Goal: Navigation & Orientation: Understand site structure

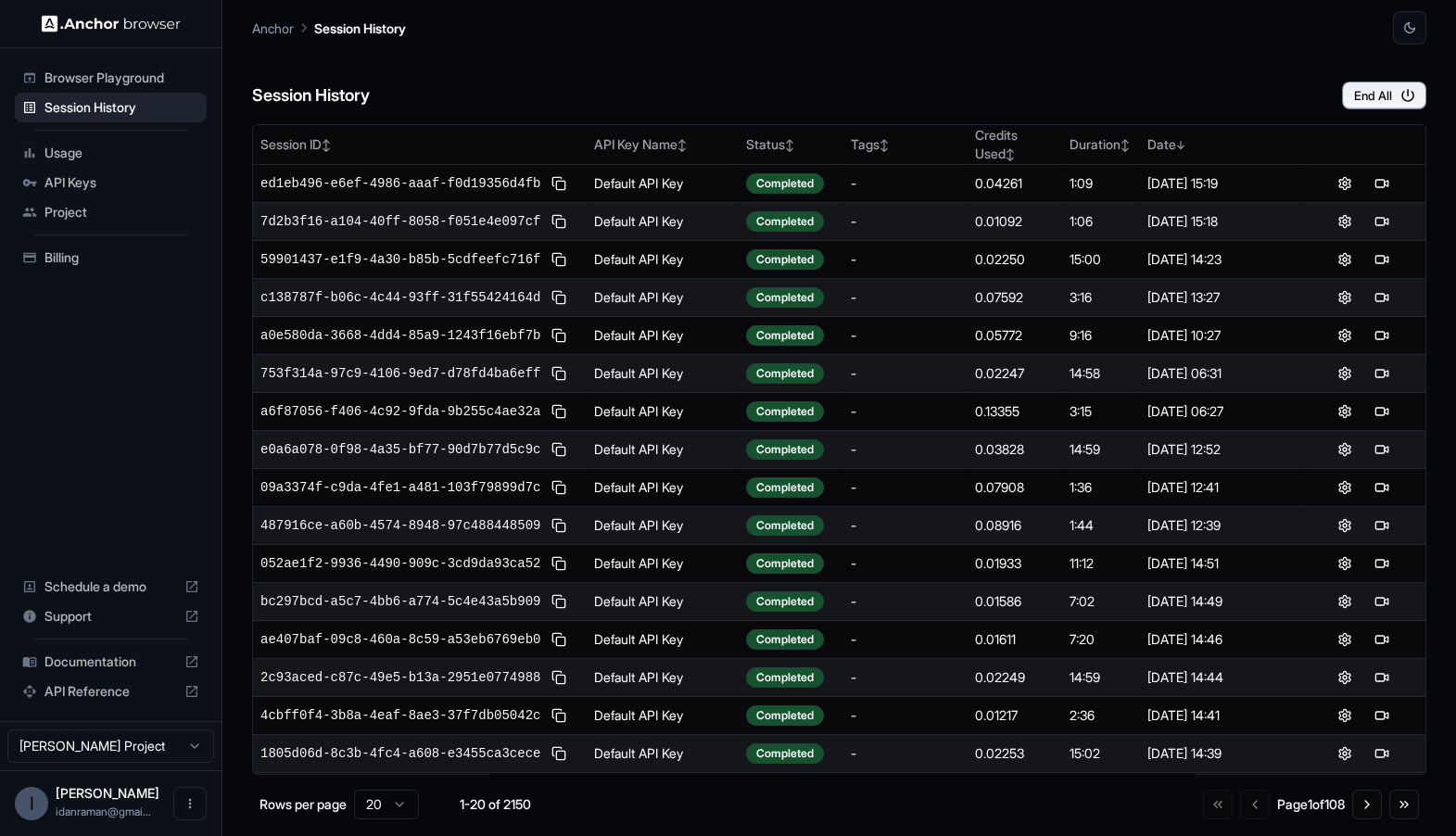
click at [137, 159] on span "Usage" at bounding box center [122, 153] width 155 height 18
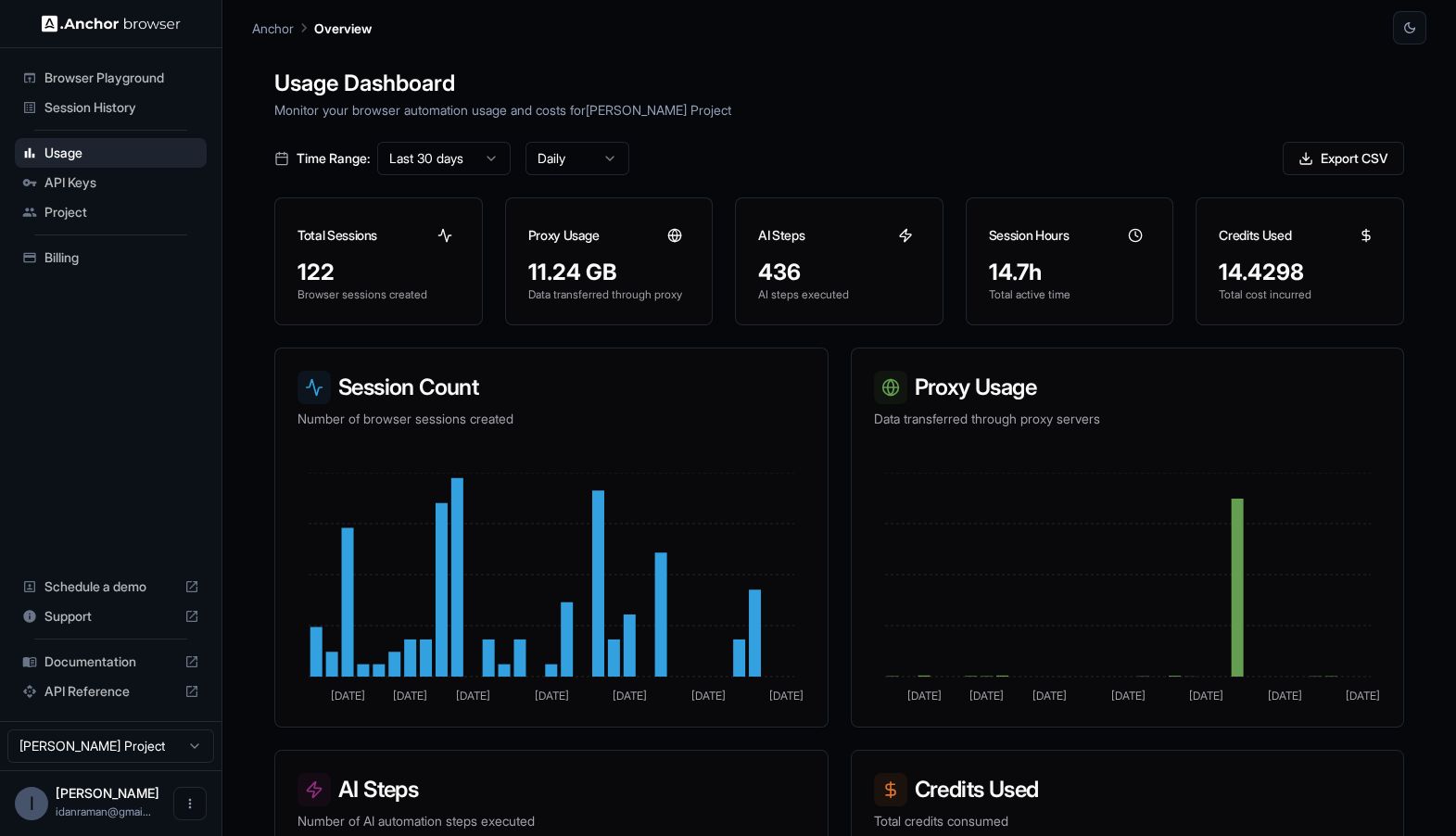
click at [138, 194] on div "API Keys" at bounding box center [110, 183] width 192 height 30
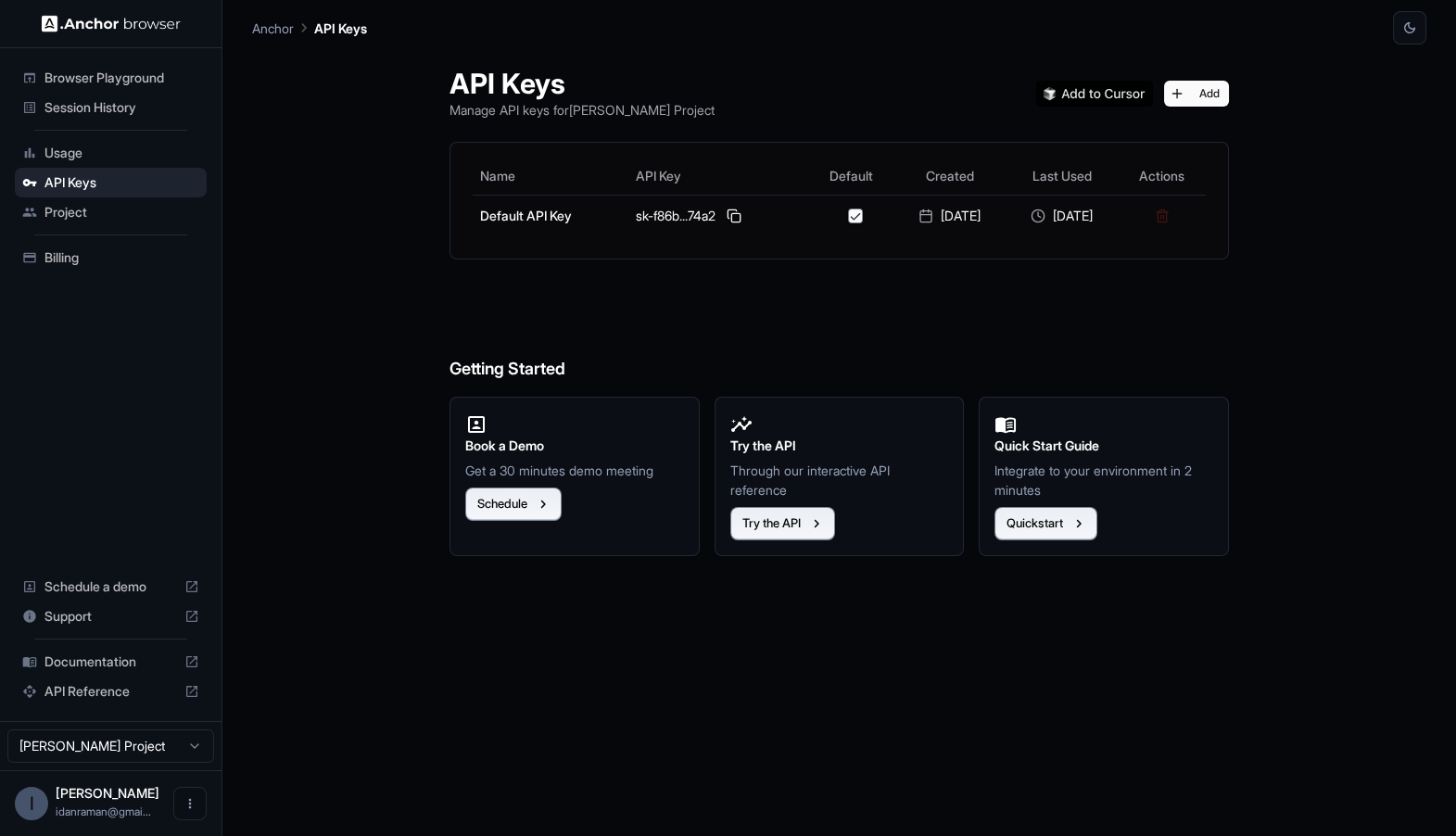
click at [138, 220] on span "Project" at bounding box center [122, 212] width 155 height 18
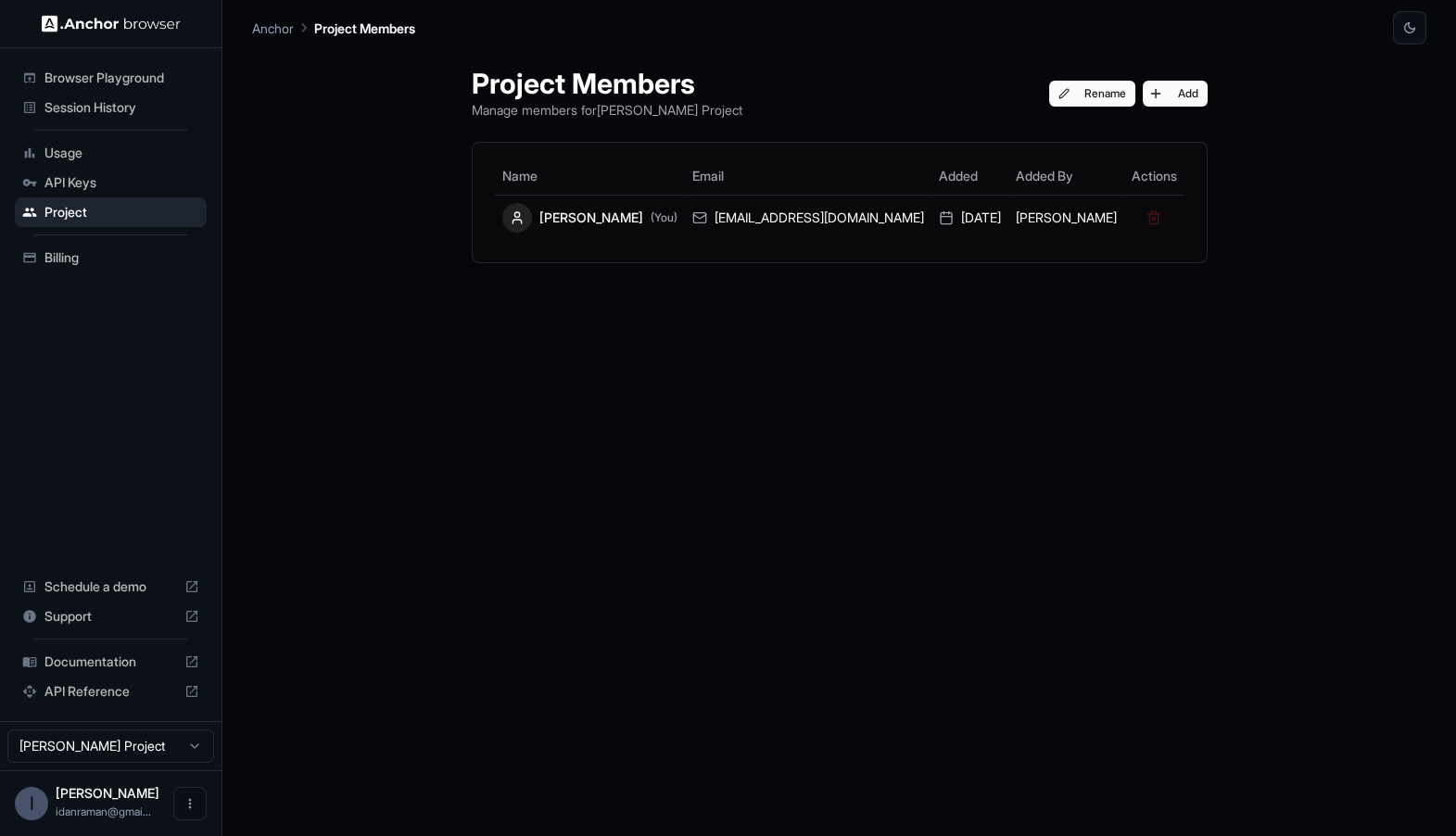
click at [132, 248] on span "Billing" at bounding box center [122, 257] width 155 height 18
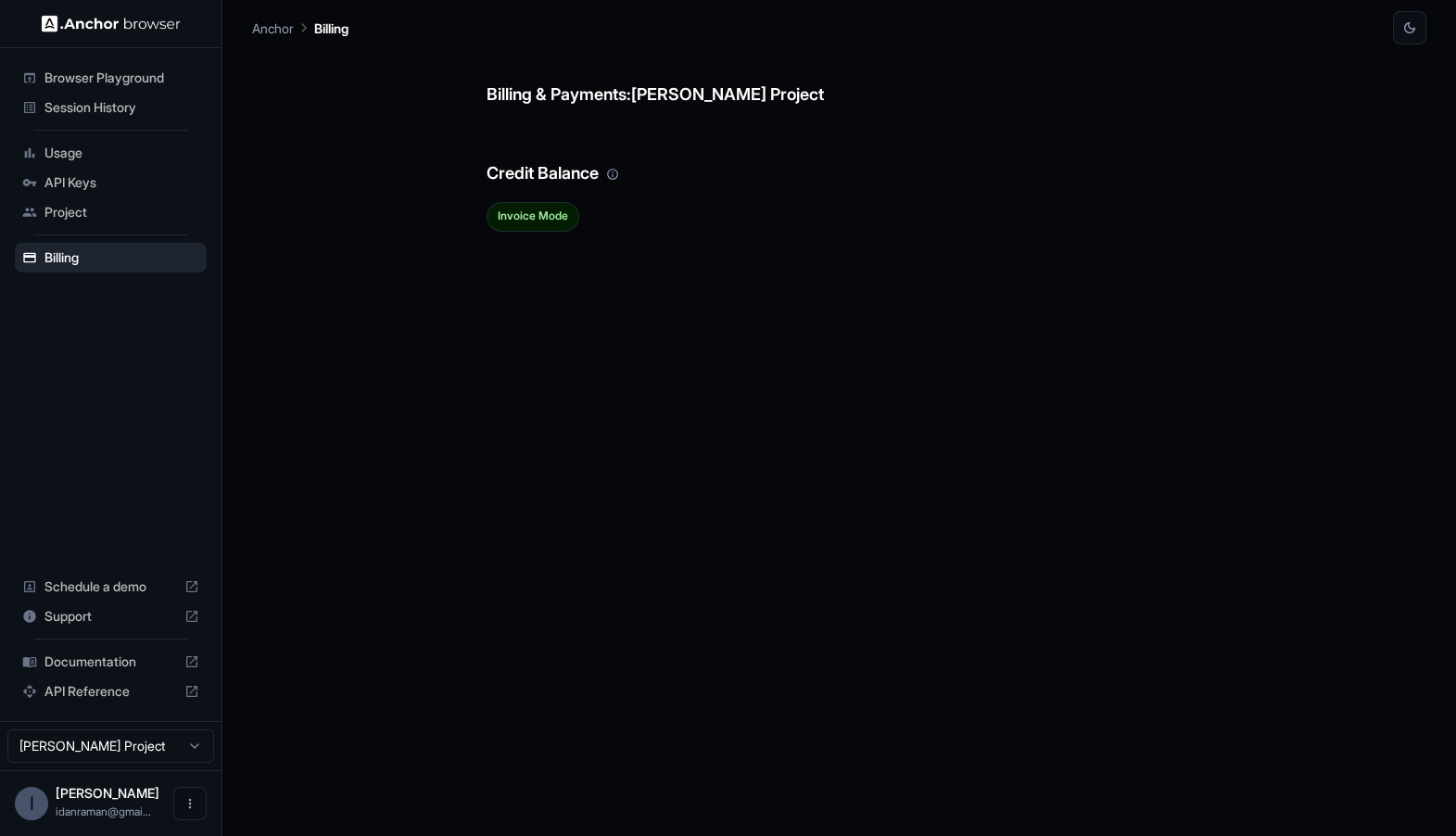
click at [132, 218] on span "Project" at bounding box center [122, 212] width 155 height 18
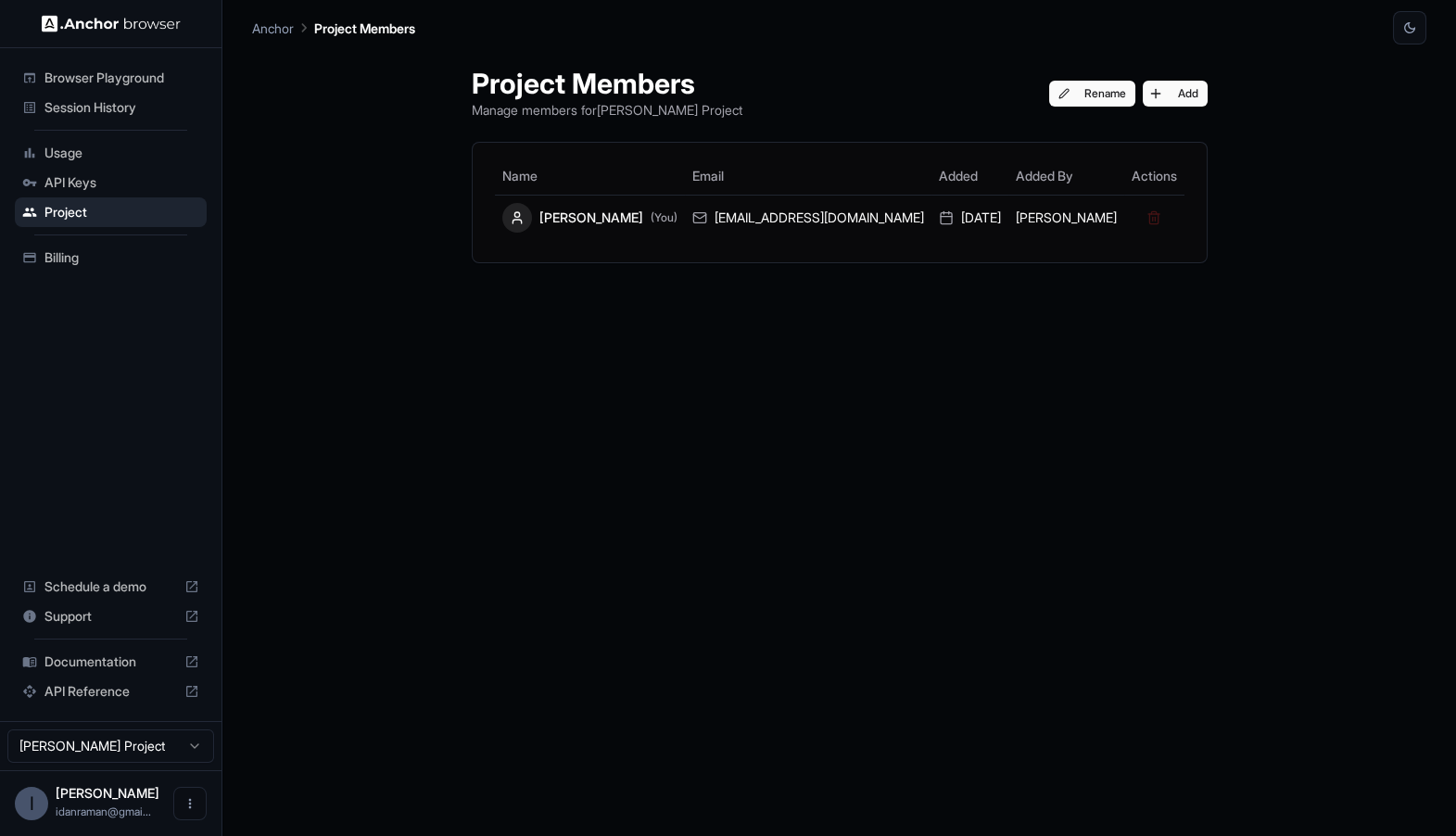
click at [132, 190] on span "API Keys" at bounding box center [122, 182] width 155 height 18
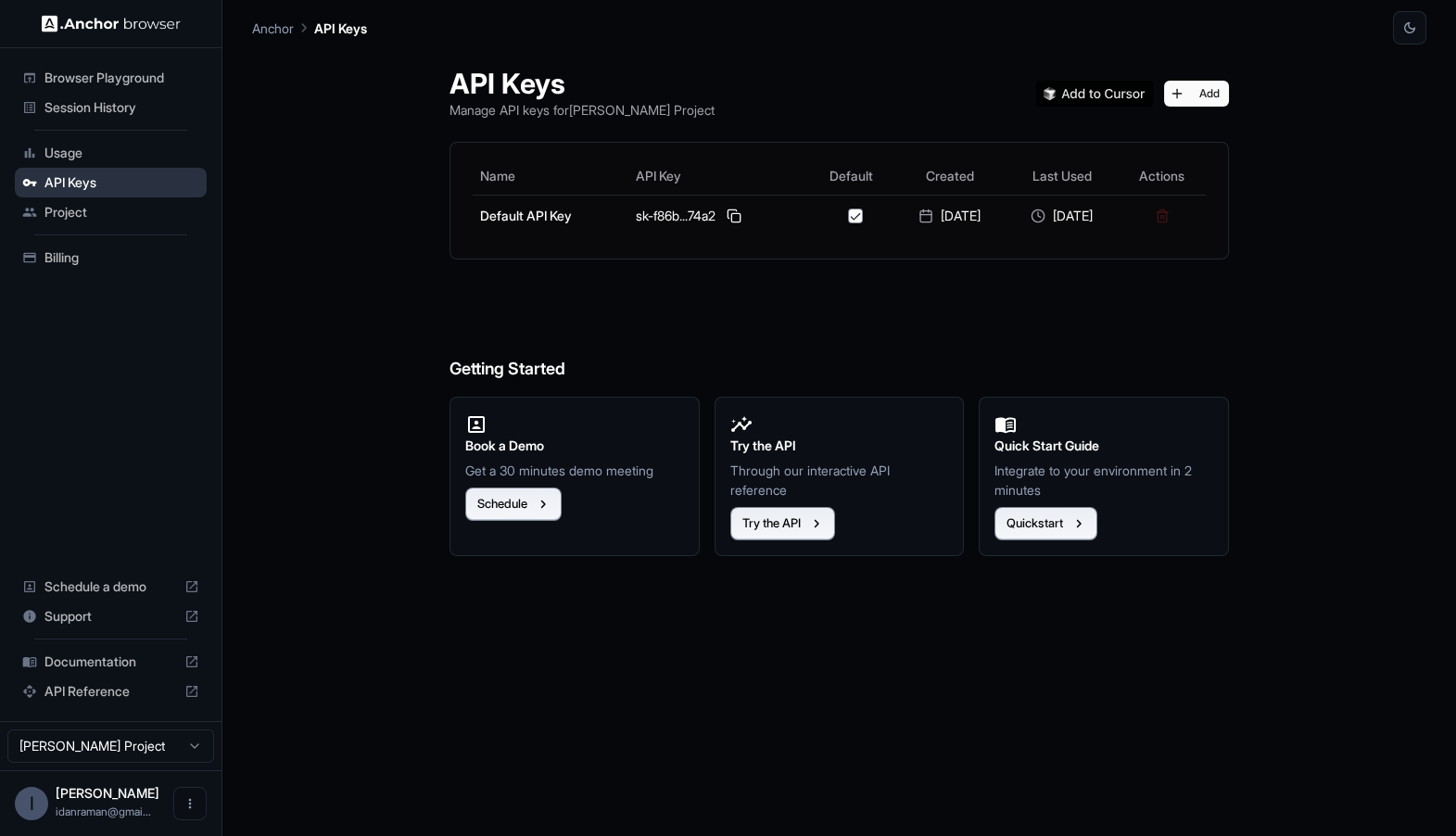
click at [118, 173] on span "API Keys" at bounding box center [122, 182] width 155 height 18
click at [120, 156] on span "Usage" at bounding box center [122, 153] width 155 height 18
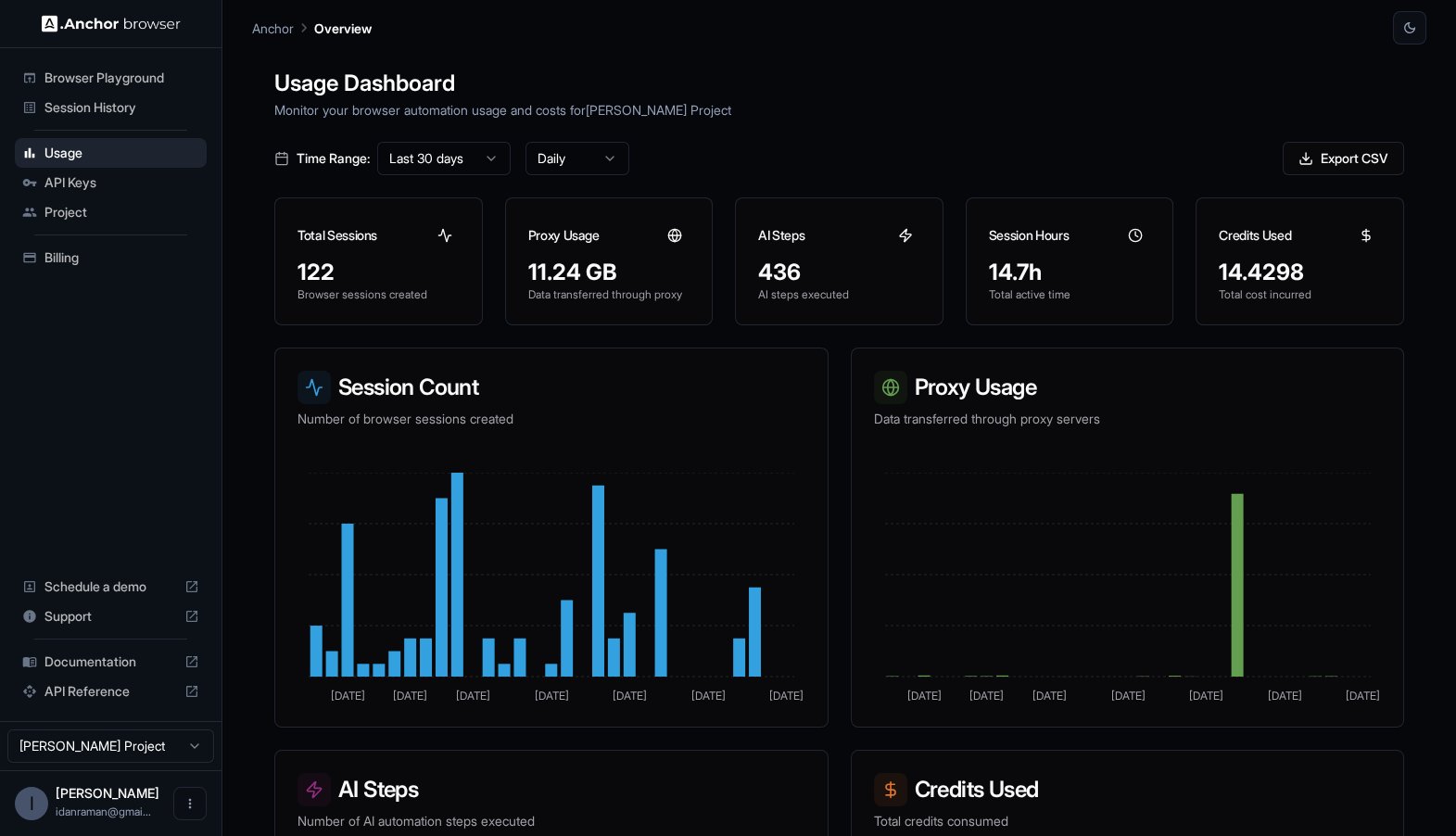
click at [132, 90] on div "Browser Playground" at bounding box center [110, 77] width 192 height 30
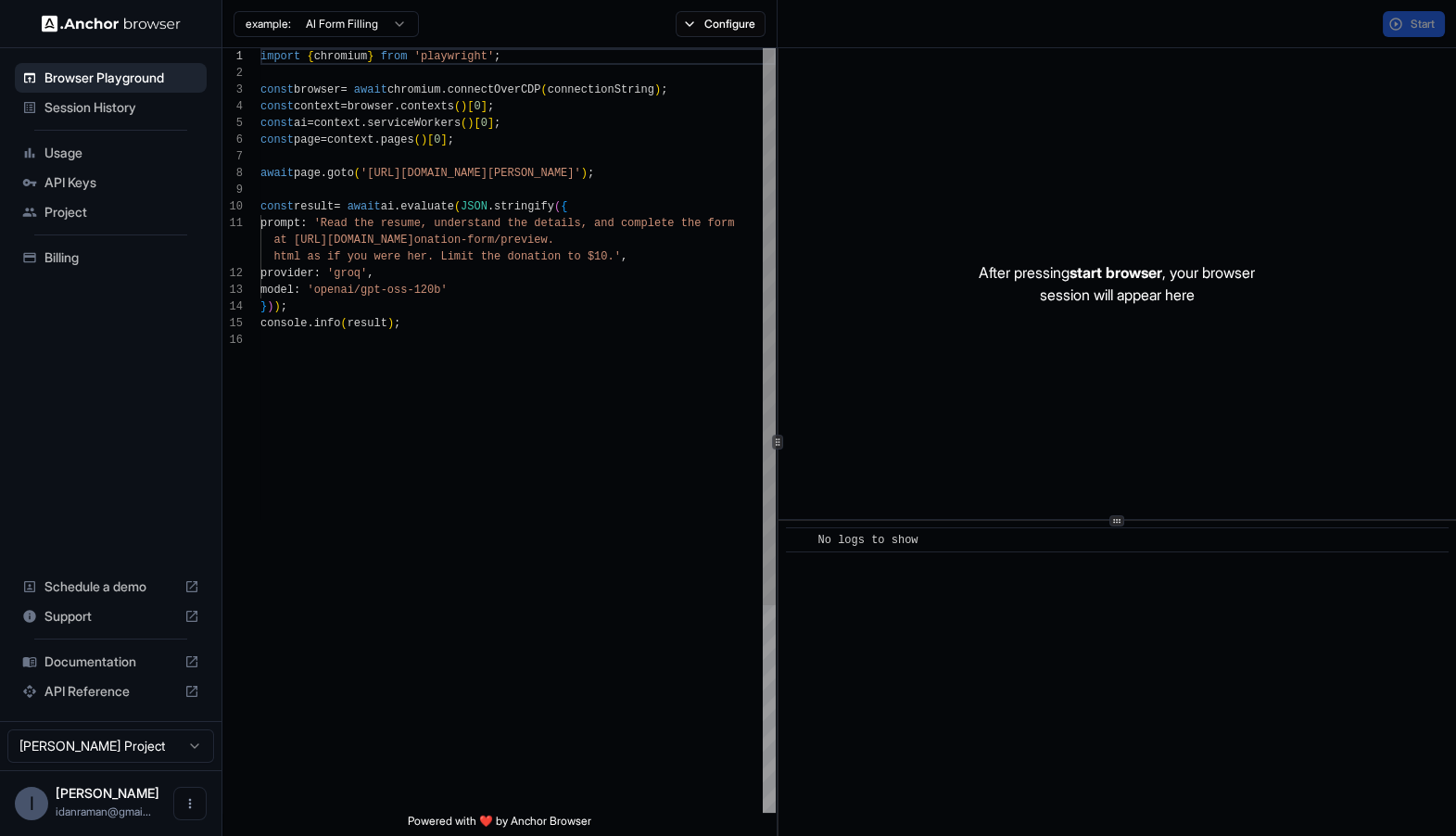
scroll to position [167, 0]
click at [132, 111] on span "Session History" at bounding box center [122, 107] width 155 height 18
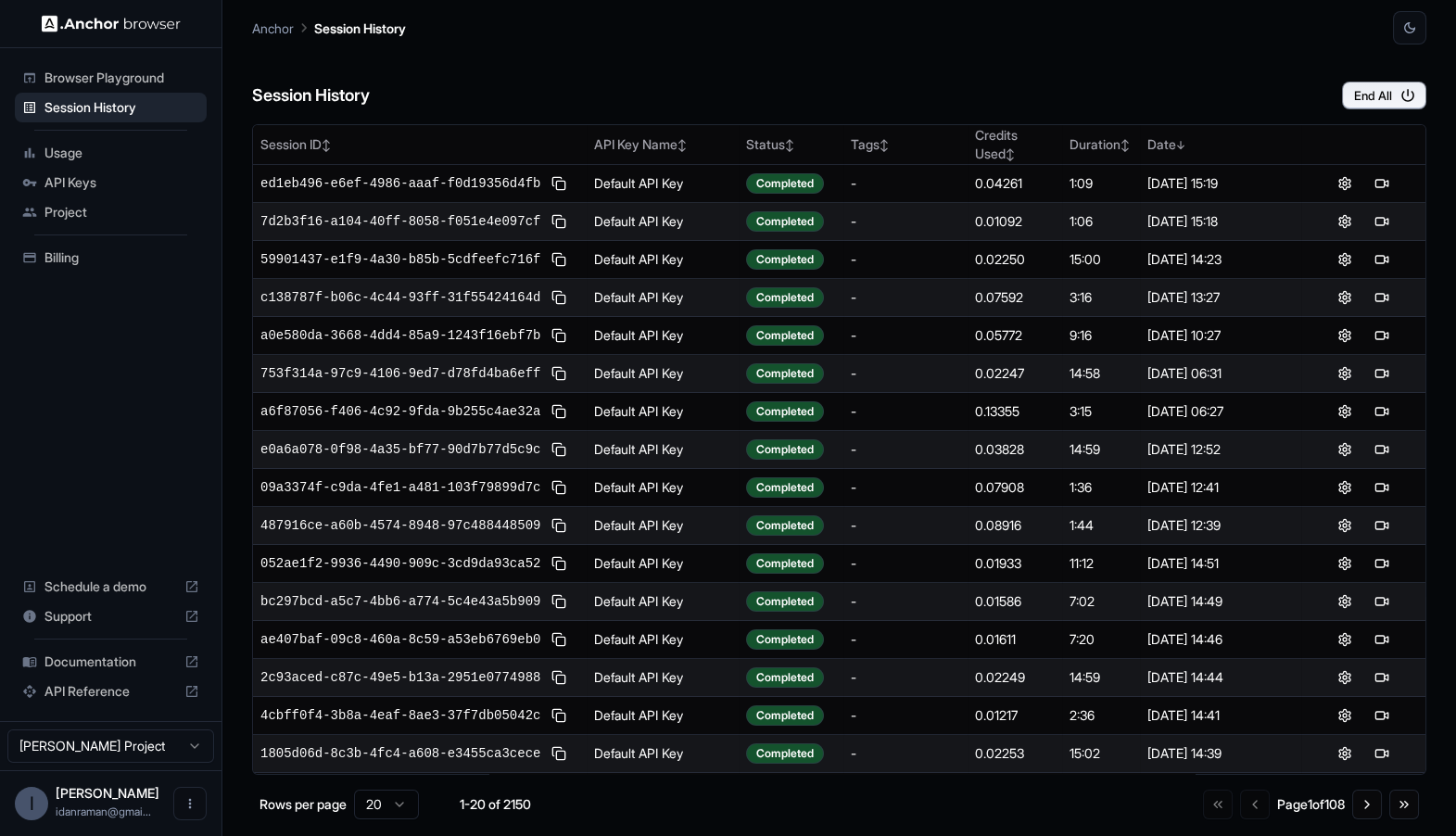
click at [160, 81] on span "Browser Playground" at bounding box center [122, 77] width 155 height 18
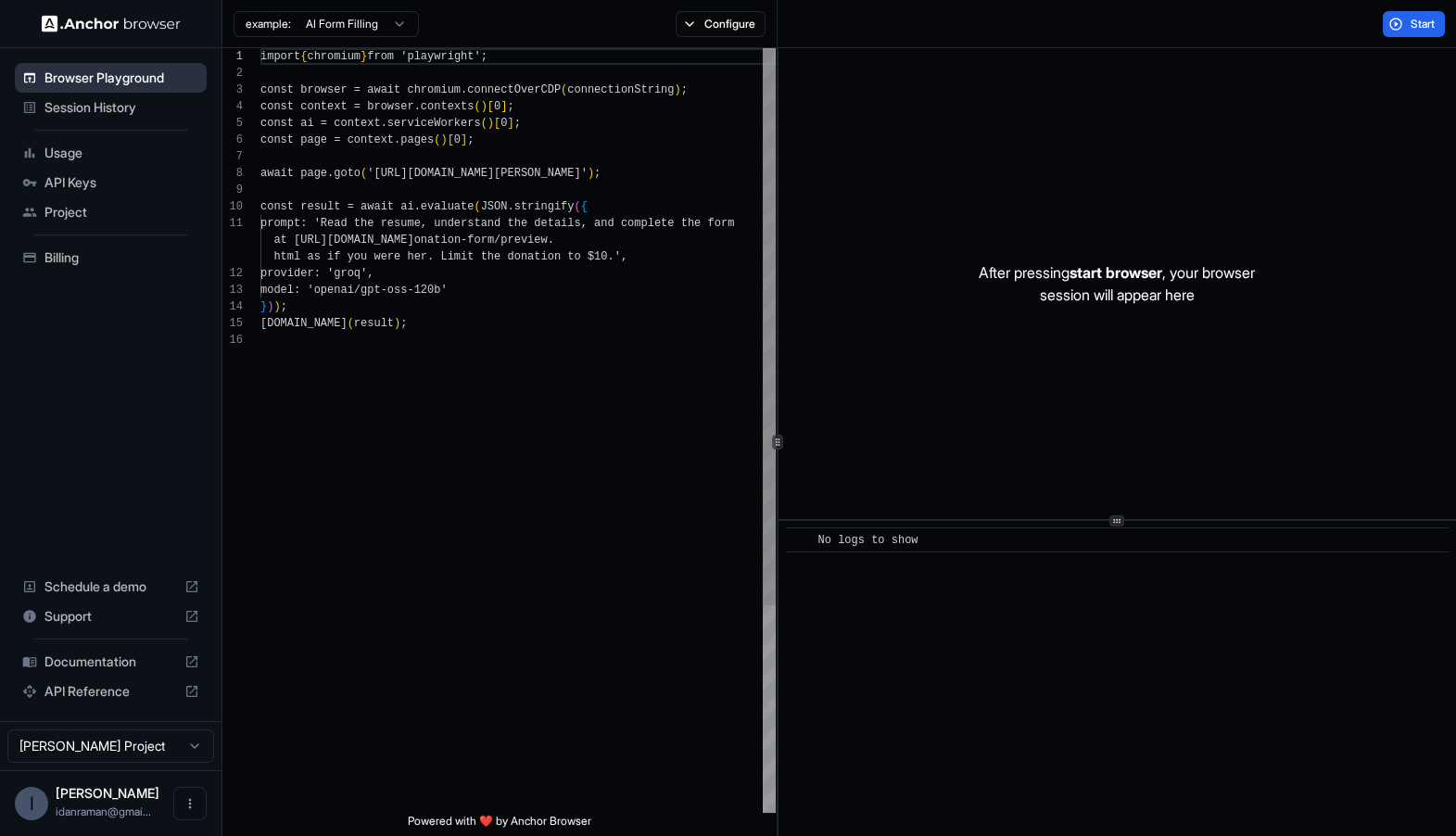
scroll to position [167, 0]
